Goal: Task Accomplishment & Management: Manage account settings

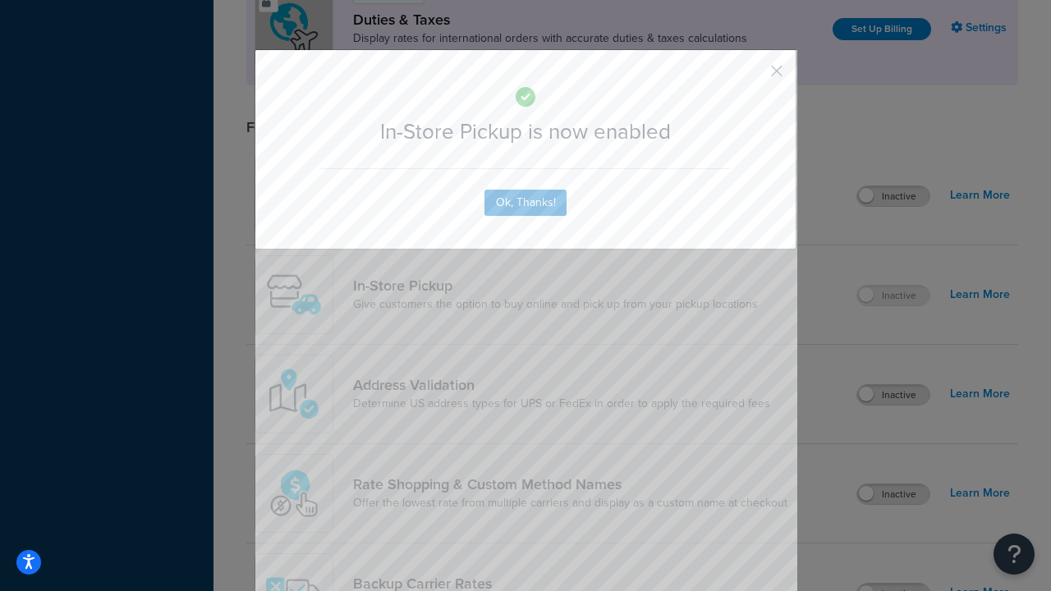
click at [752, 75] on button "button" at bounding box center [753, 77] width 4 height 4
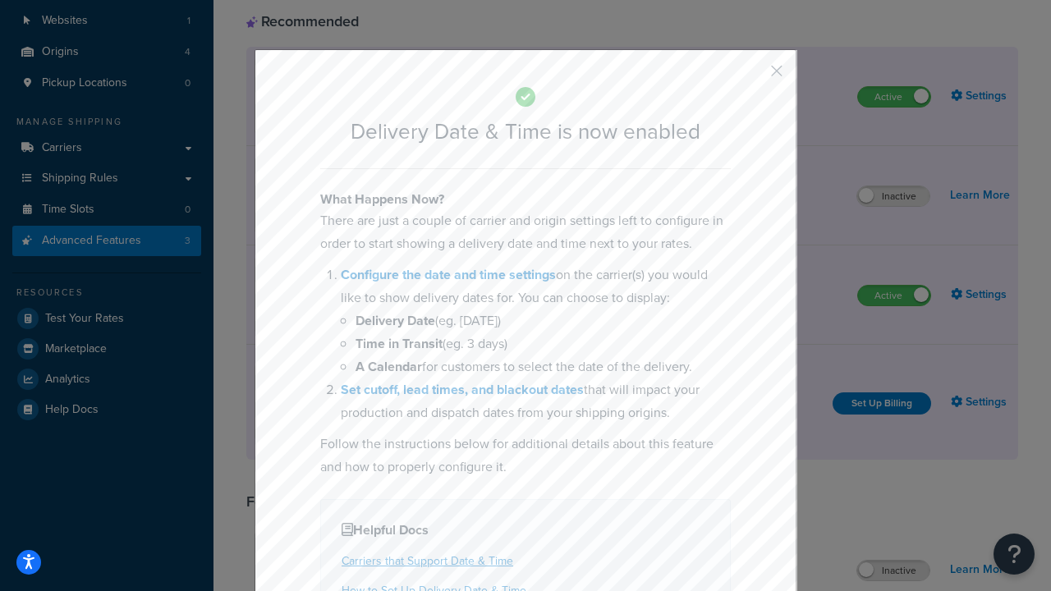
click at [752, 75] on button "button" at bounding box center [753, 77] width 4 height 4
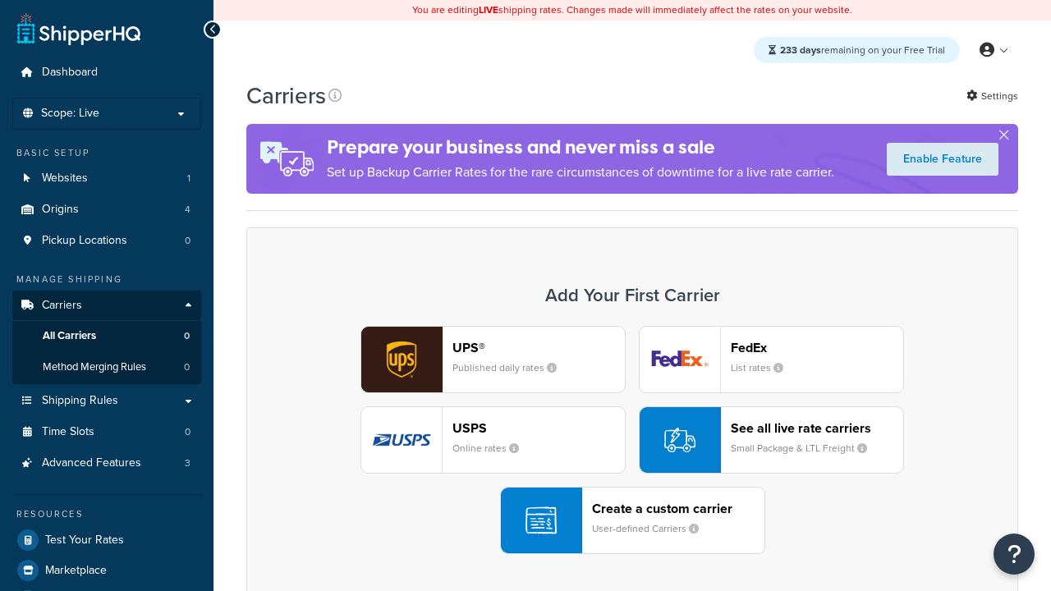
click at [632, 440] on div "UPS® Published daily rates FedEx List rates USPS Online rates See all live rate…" at bounding box center [633, 440] width 738 height 228
click at [632, 521] on div "Create a custom carrier User-defined Carriers" at bounding box center [678, 520] width 172 height 39
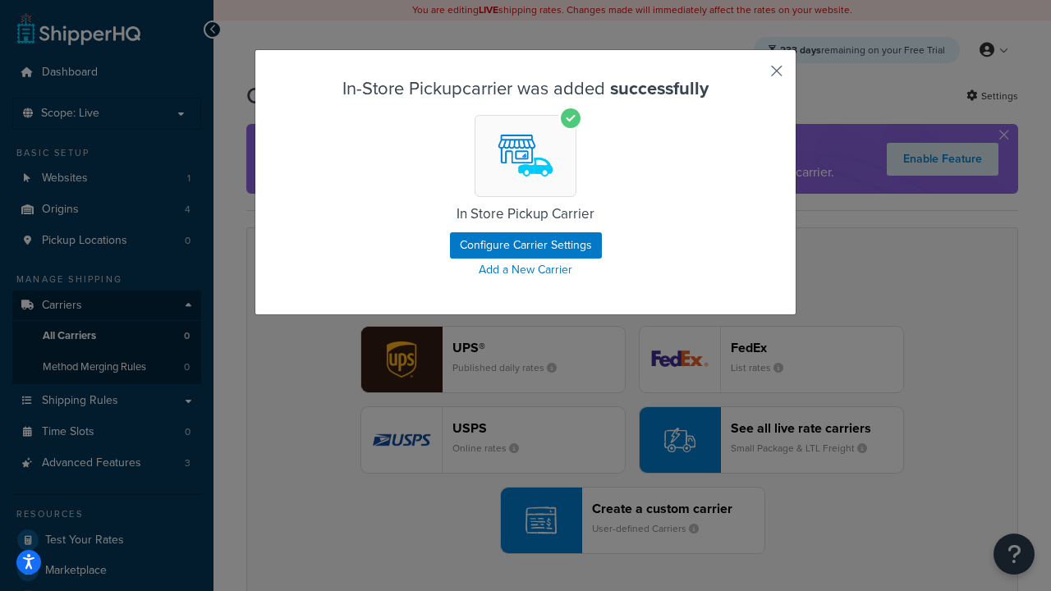
click at [752, 76] on button "button" at bounding box center [753, 77] width 4 height 4
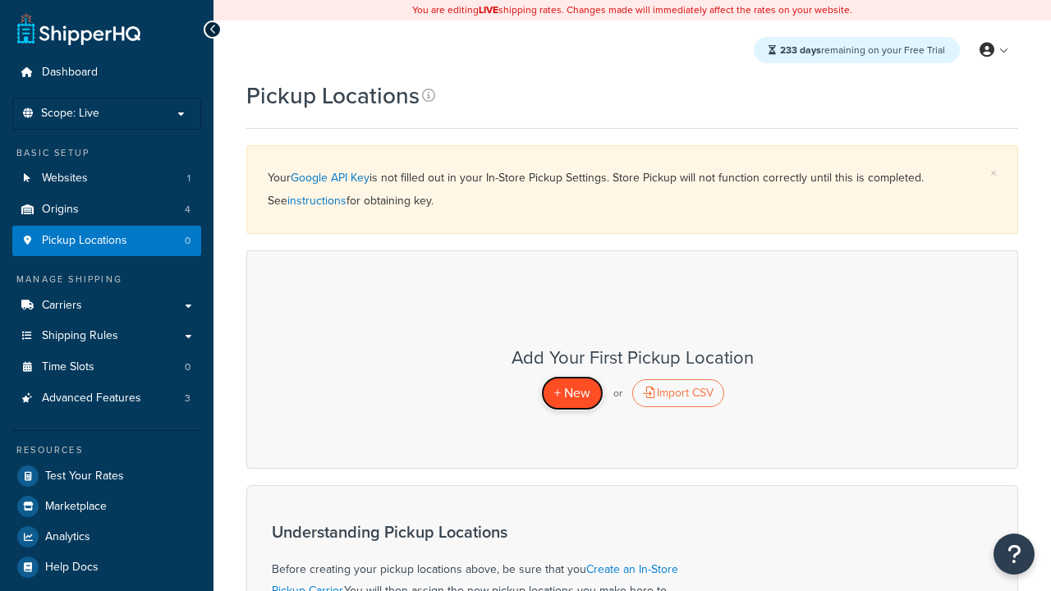
click at [572, 393] on span "+ New" at bounding box center [572, 393] width 36 height 19
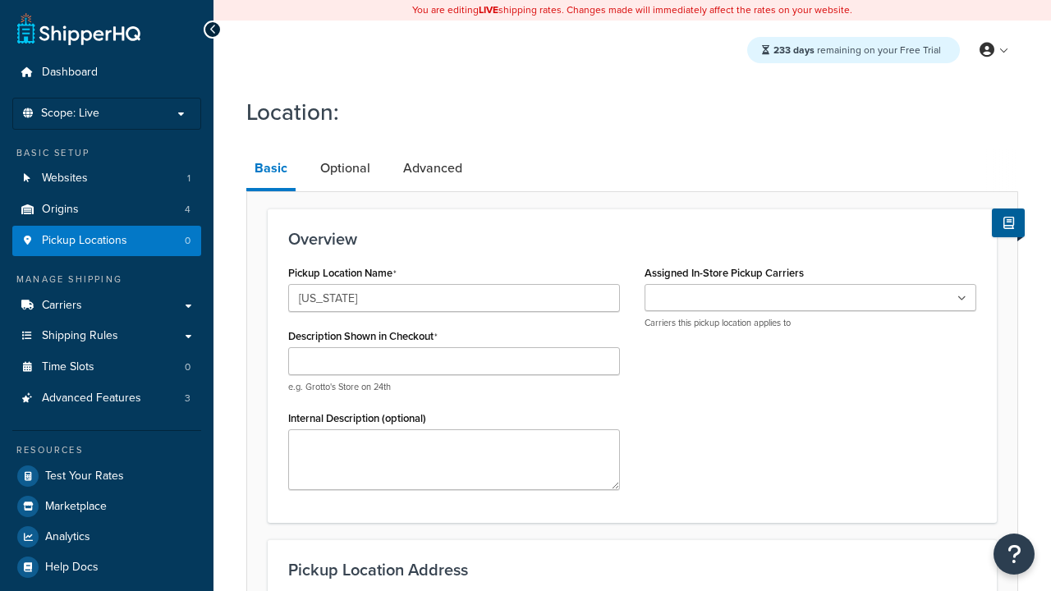
type input "California"
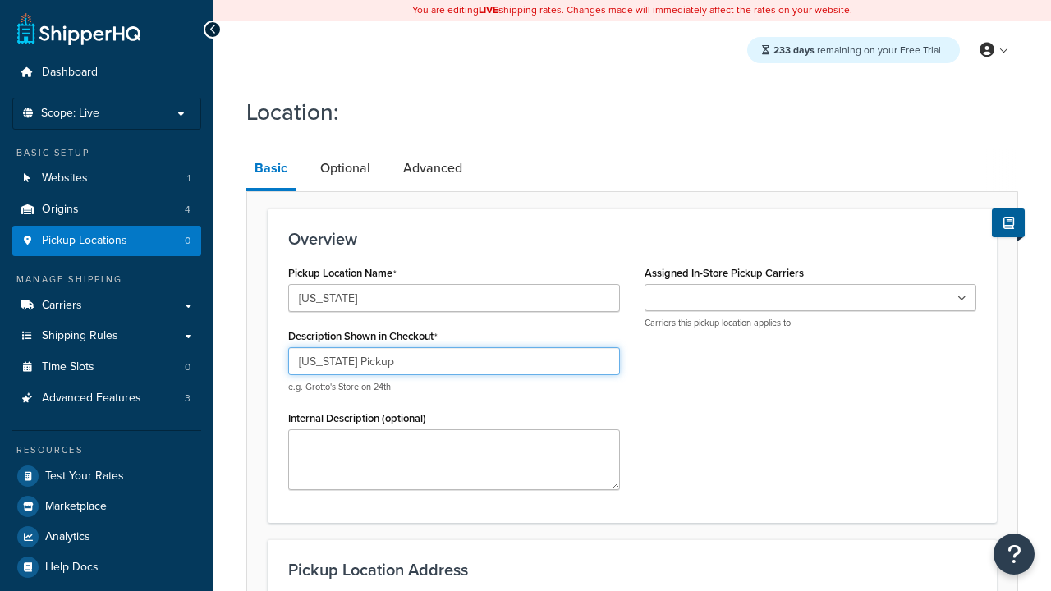
type input "California Pickup"
click at [811, 298] on ul at bounding box center [811, 297] width 332 height 27
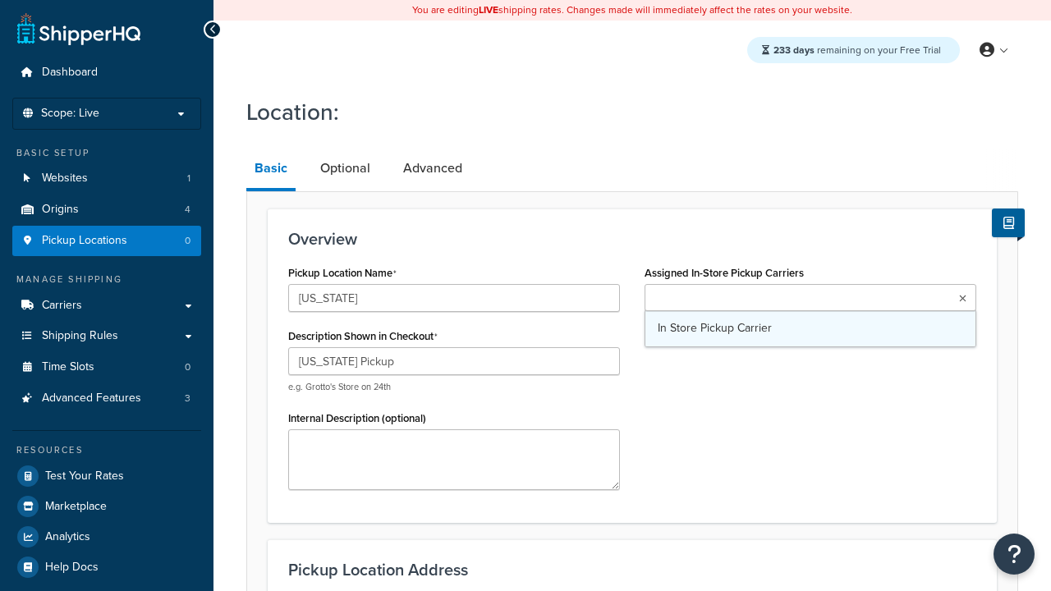
type input "3385 Michelson Drive"
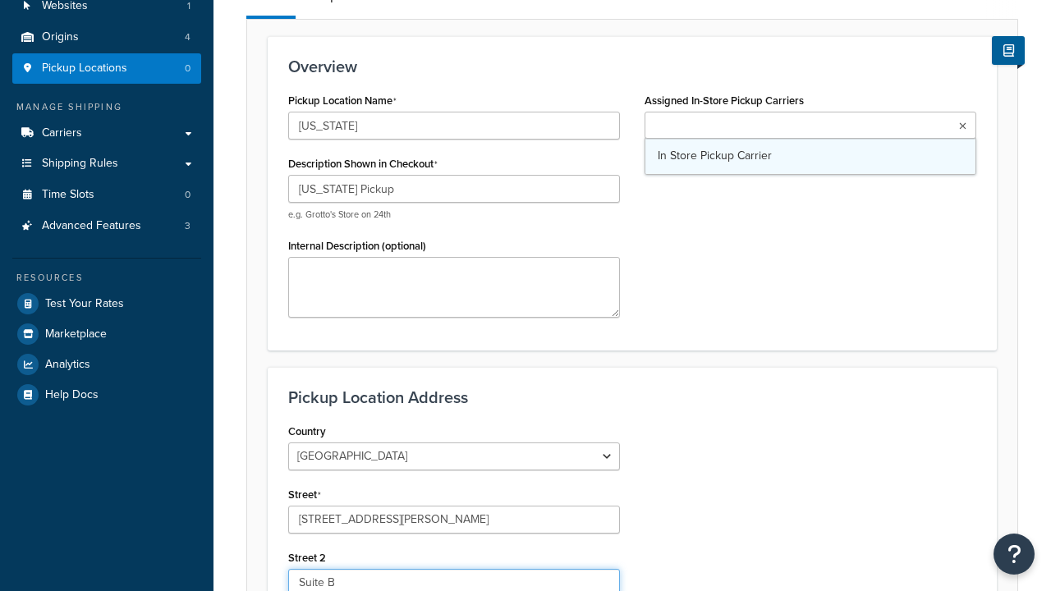
type input "Suite B"
type input "Irvine"
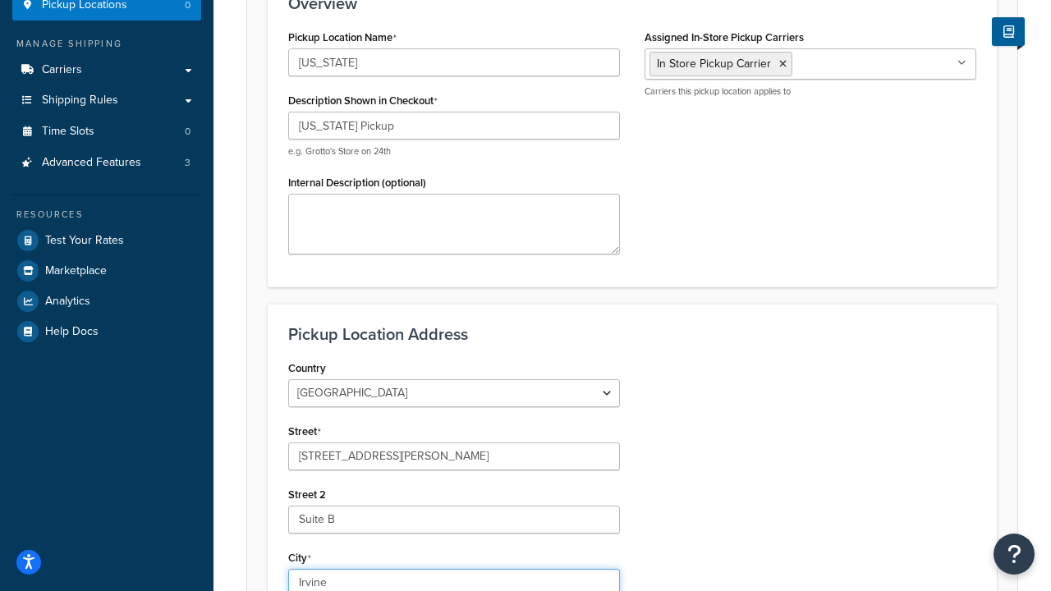
select select "5"
type input "Irvine"
type input "92612"
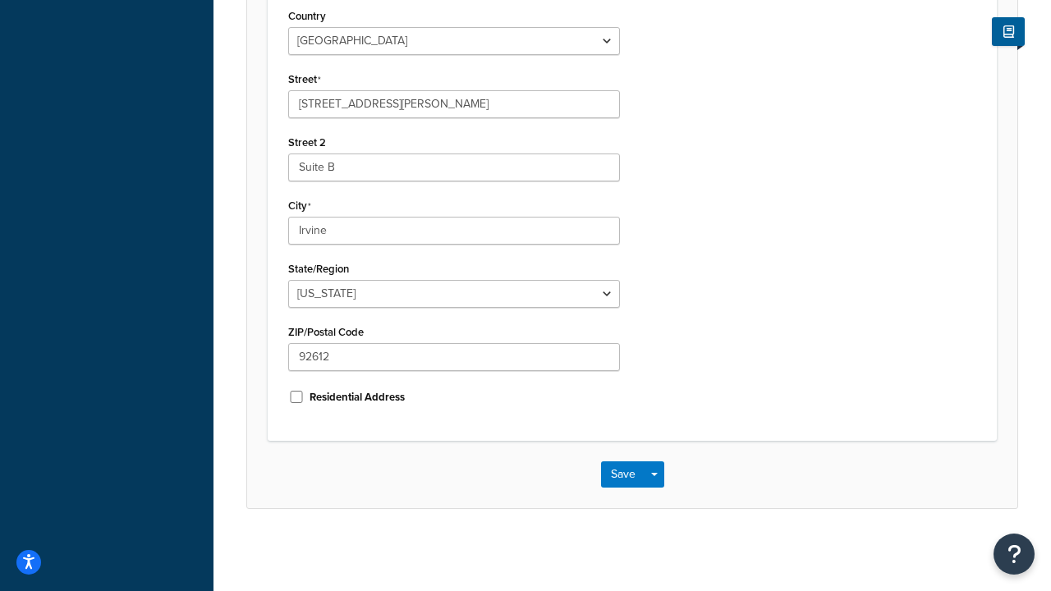
scroll to position [0, 0]
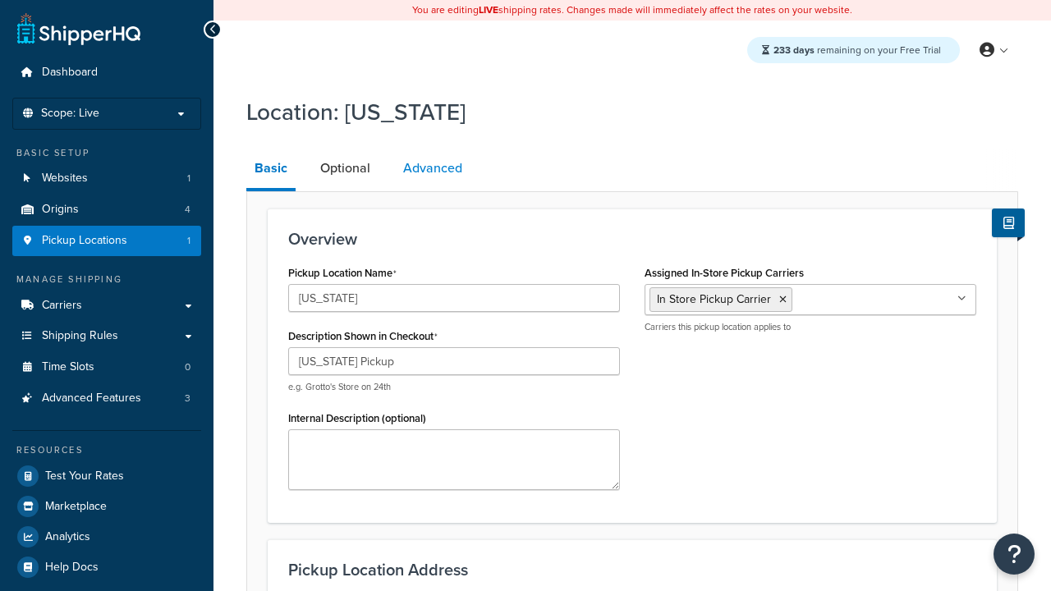
click at [433, 168] on link "Advanced" at bounding box center [433, 168] width 76 height 39
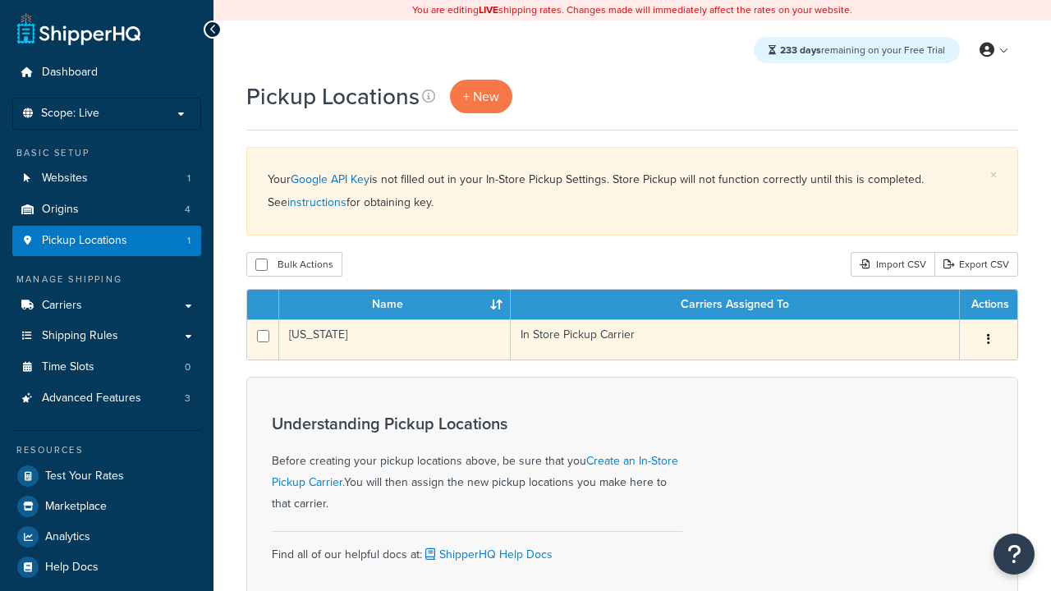
click at [988, 341] on icon "button" at bounding box center [988, 338] width 3 height 11
click at [0, 0] on link "Edit" at bounding box center [0, 0] width 0 height 0
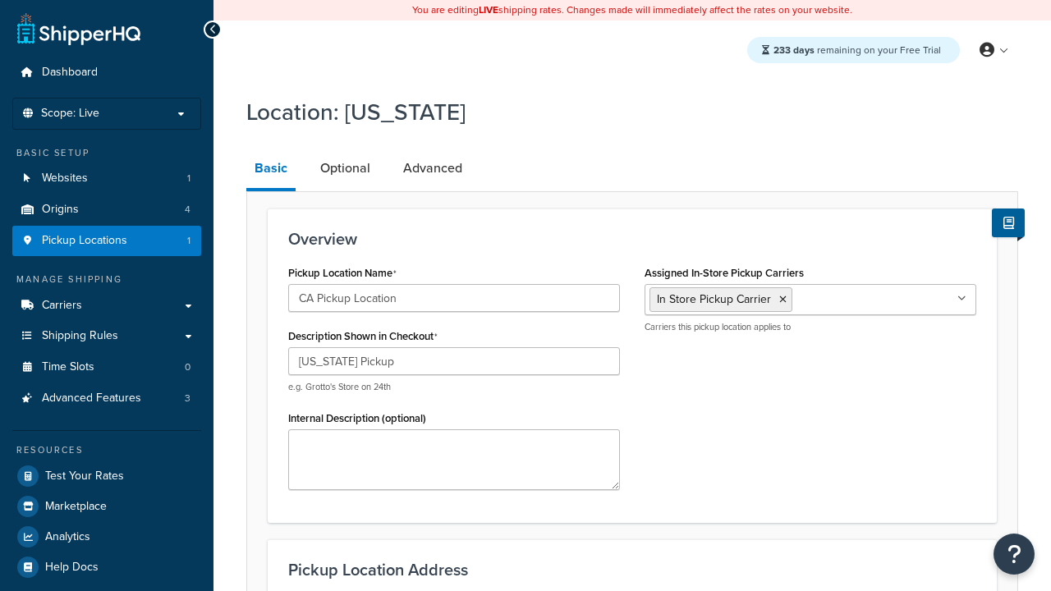
select select "5"
type input "CA Pickup Location"
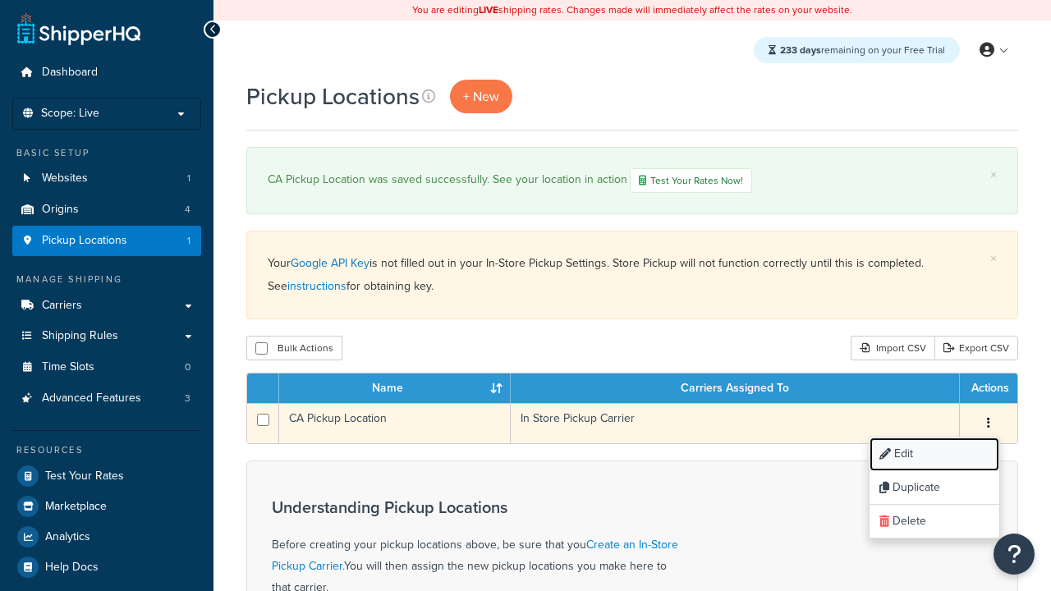
click at [934, 456] on link "Edit" at bounding box center [935, 455] width 130 height 34
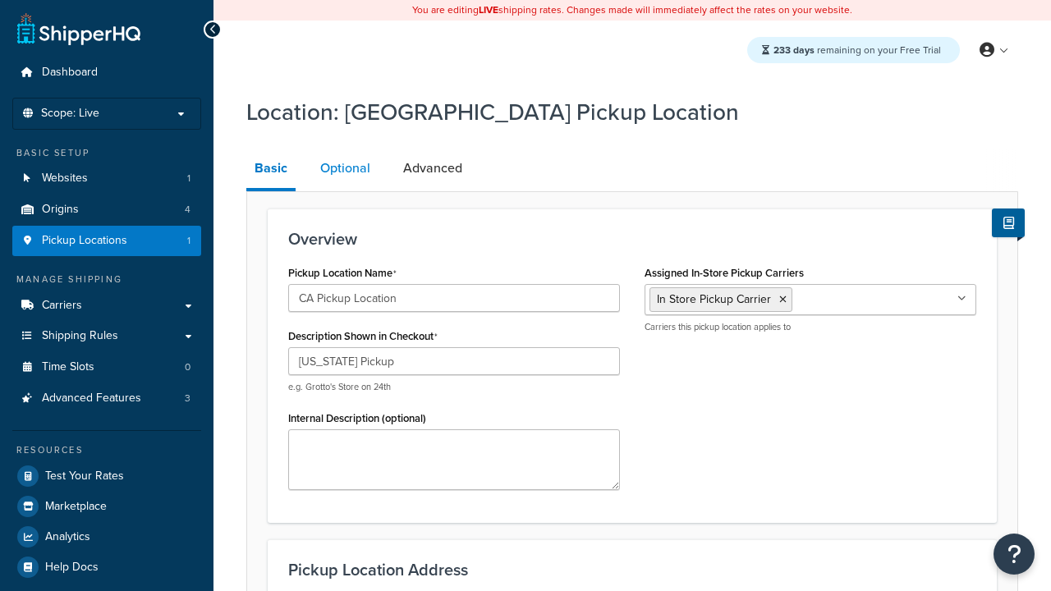
click at [345, 168] on link "Optional" at bounding box center [345, 168] width 67 height 39
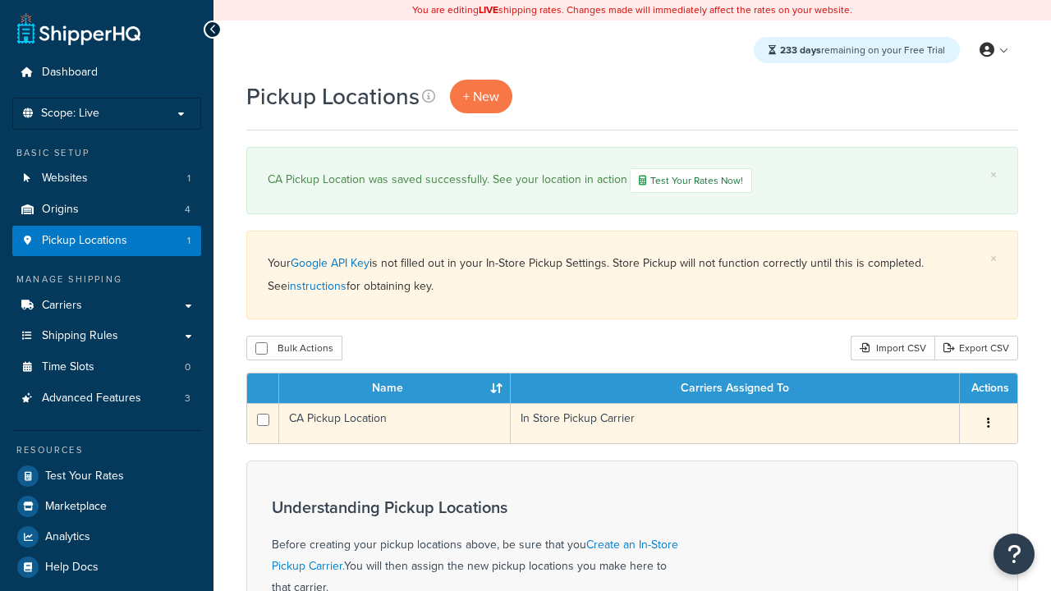
click at [988, 425] on icon "button" at bounding box center [988, 422] width 3 height 11
click at [0, 0] on link "Duplicate" at bounding box center [0, 0] width 0 height 0
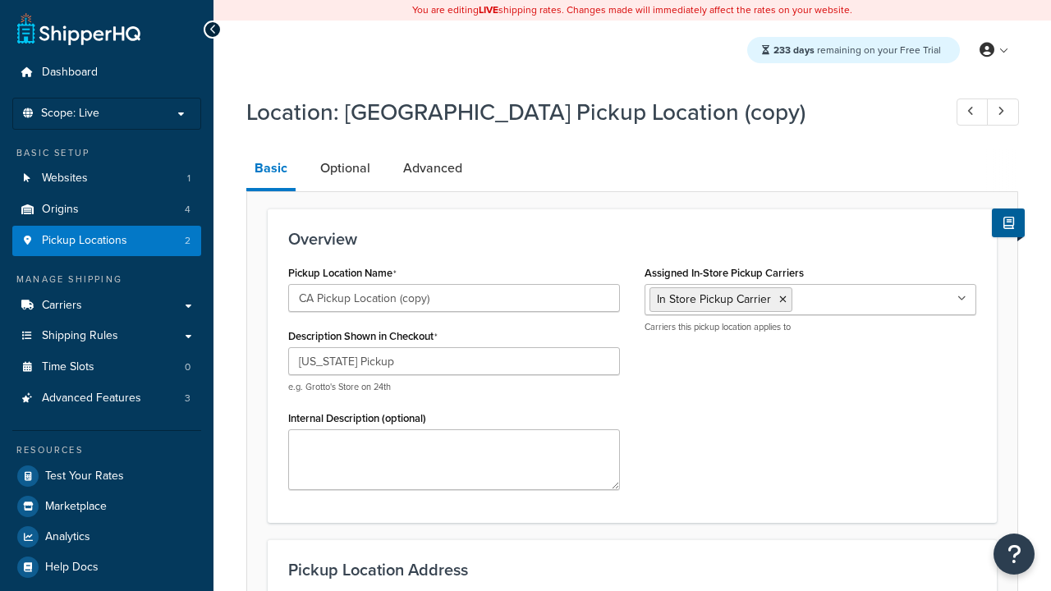
select select "5"
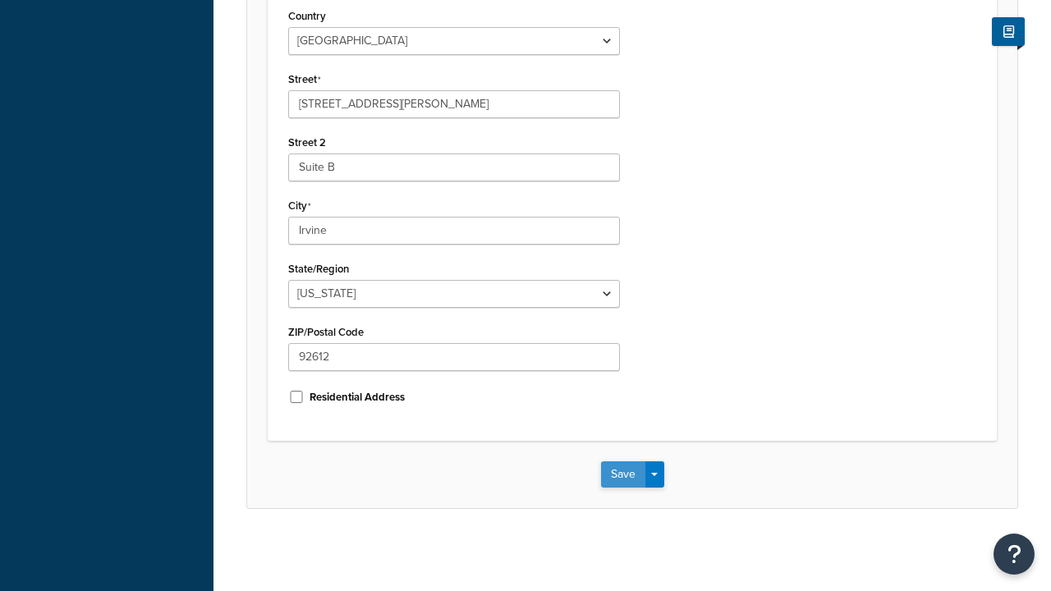
click at [623, 474] on button "Save" at bounding box center [623, 475] width 44 height 26
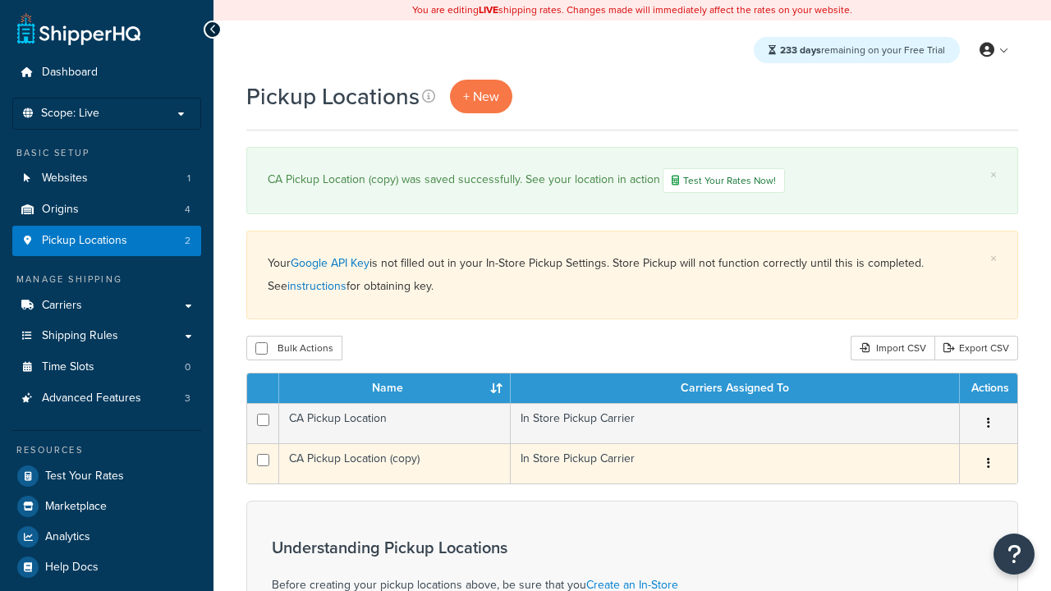
click at [988, 466] on icon "button" at bounding box center [988, 462] width 3 height 11
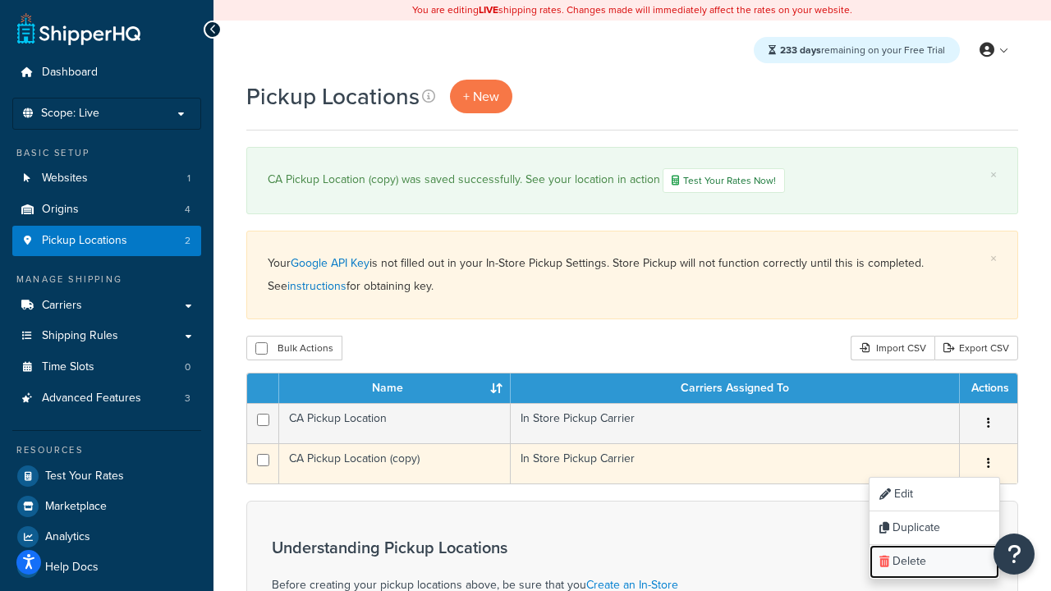
click at [934, 563] on link "Delete" at bounding box center [935, 562] width 130 height 34
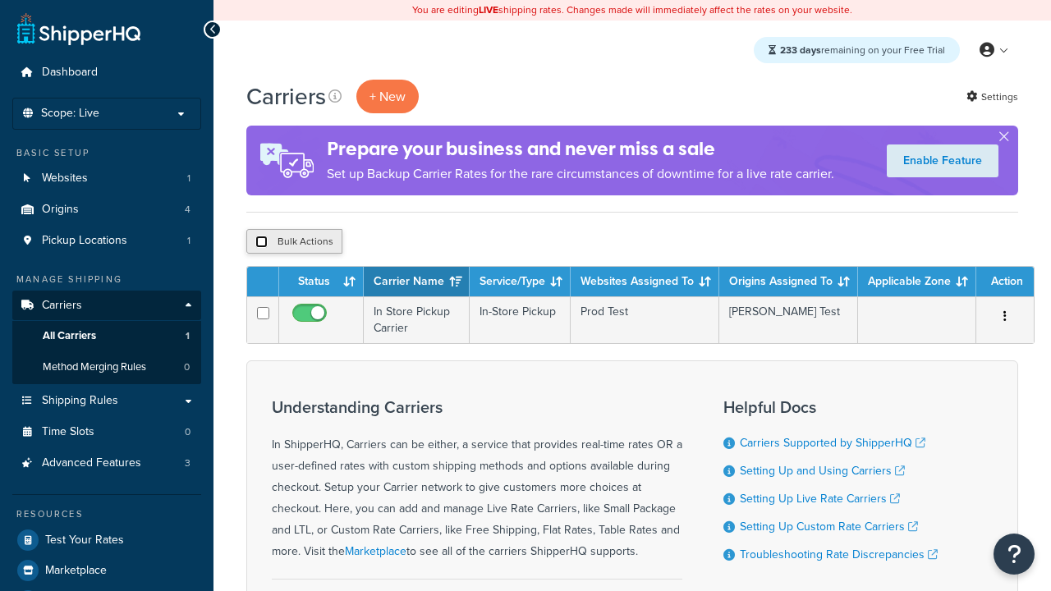
click at [261, 242] on input "checkbox" at bounding box center [261, 242] width 12 height 12
checkbox input "true"
click at [442, 242] on button "Delete" at bounding box center [438, 241] width 57 height 25
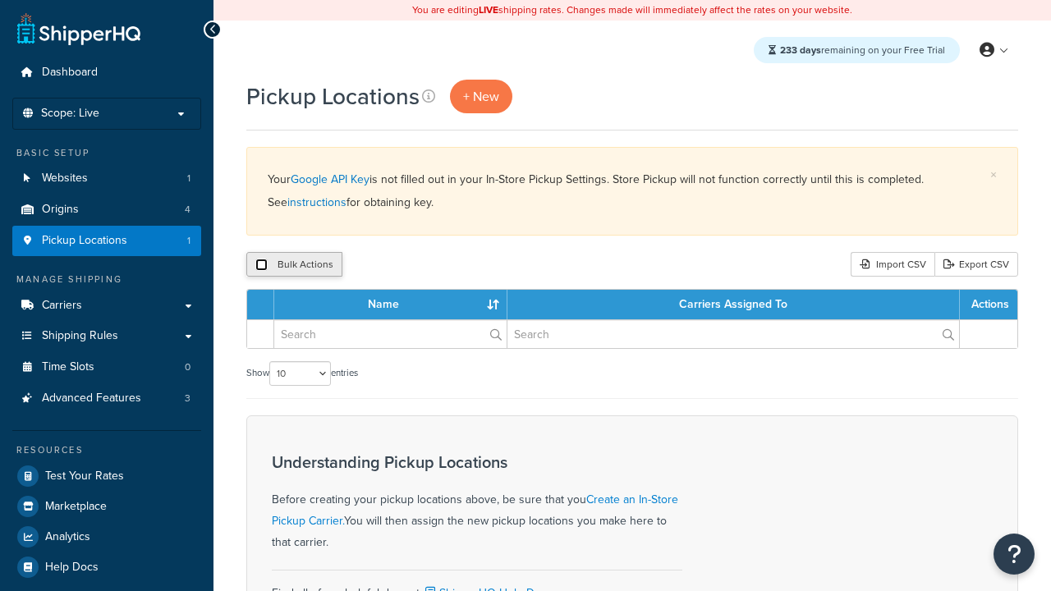
click at [261, 265] on input "checkbox" at bounding box center [261, 265] width 12 height 12
checkbox input "true"
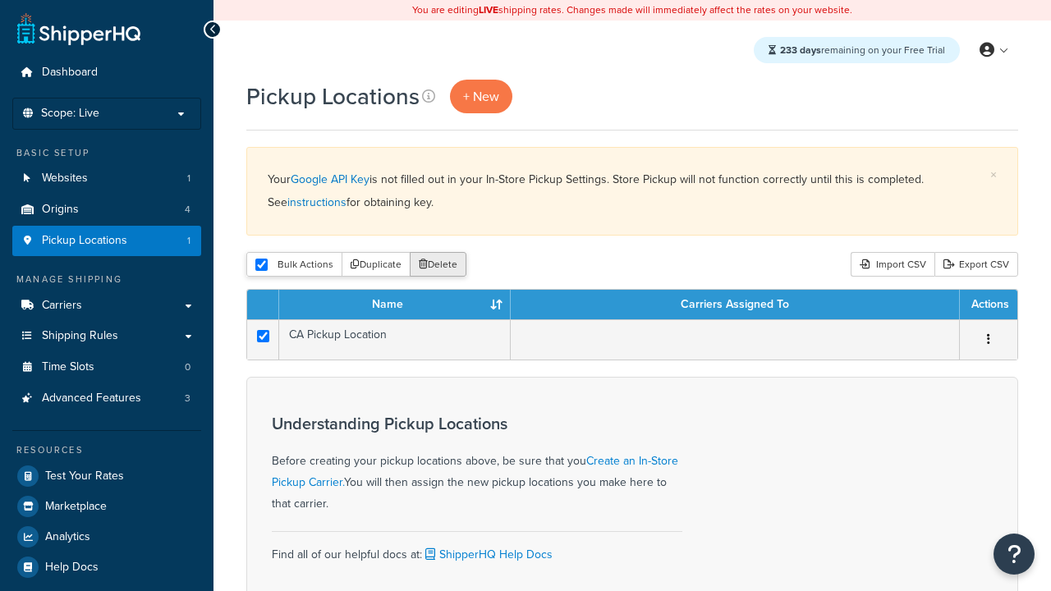
click at [442, 265] on button "Delete" at bounding box center [438, 264] width 57 height 25
